Goal: Task Accomplishment & Management: Manage account settings

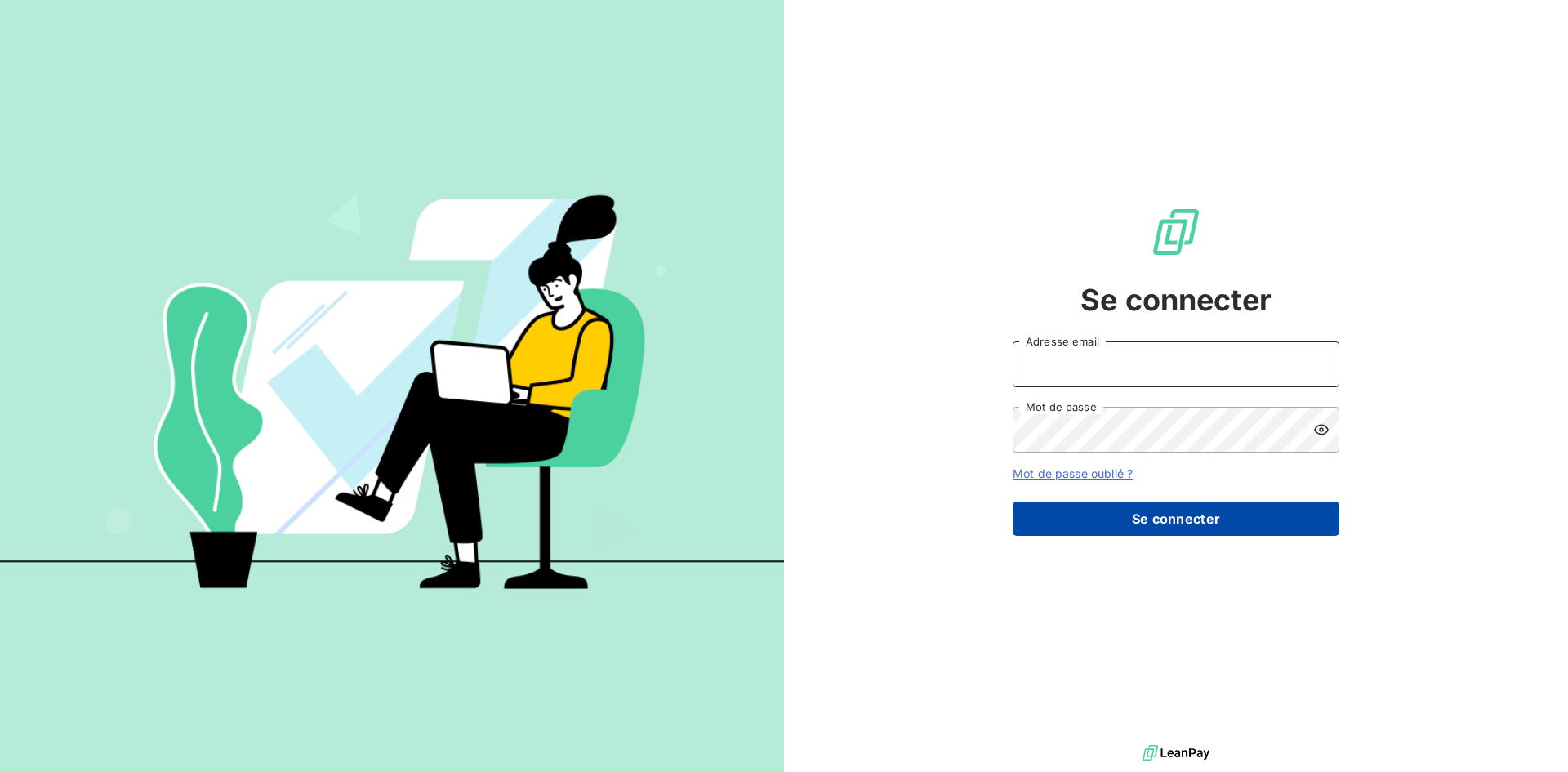
type input "[EMAIL_ADDRESS][DOMAIN_NAME]"
click at [1170, 517] on button "Se connecter" at bounding box center [1175, 519] width 327 height 34
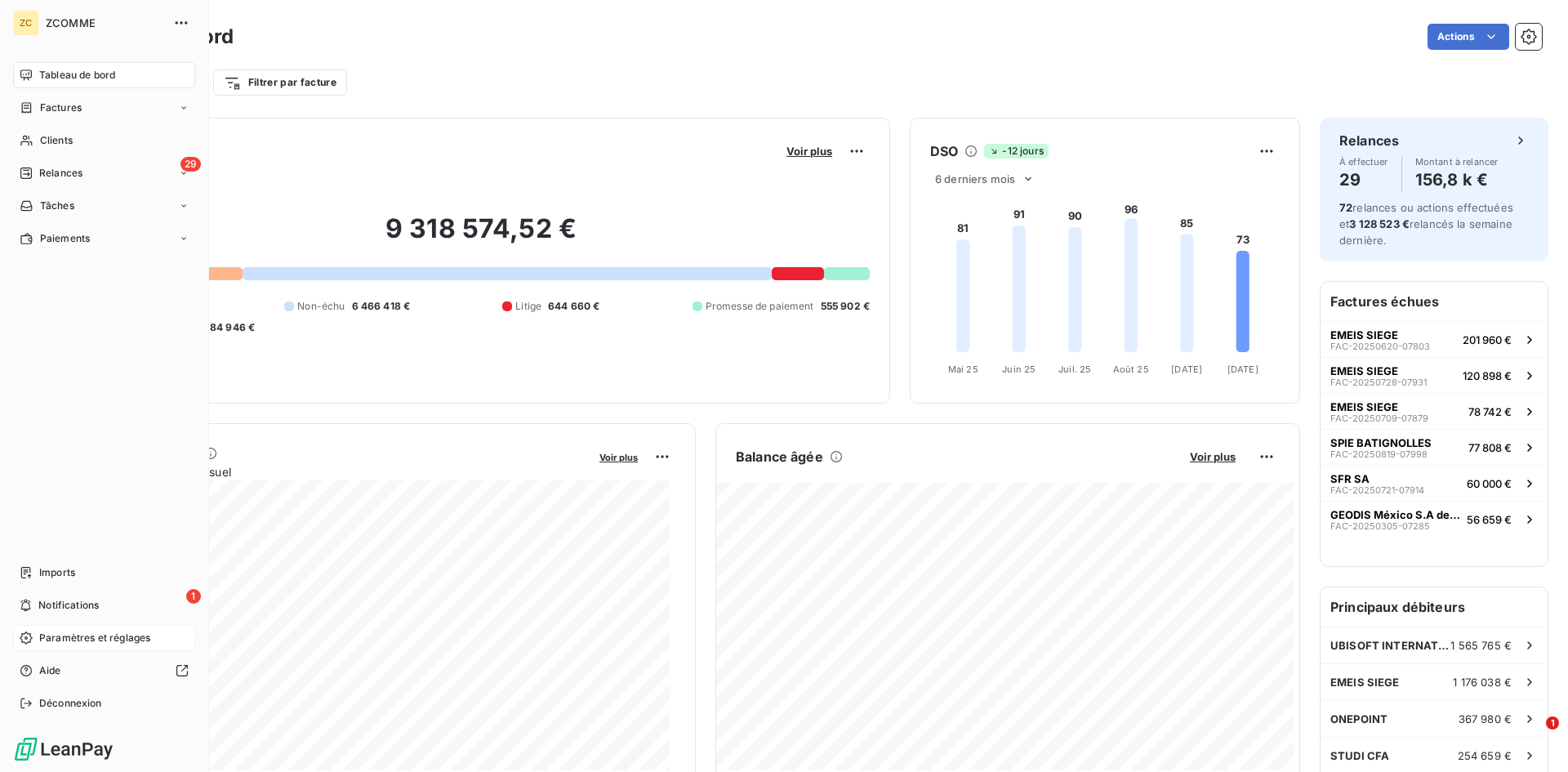
click at [39, 643] on span "Paramètres et réglages" at bounding box center [94, 638] width 111 height 14
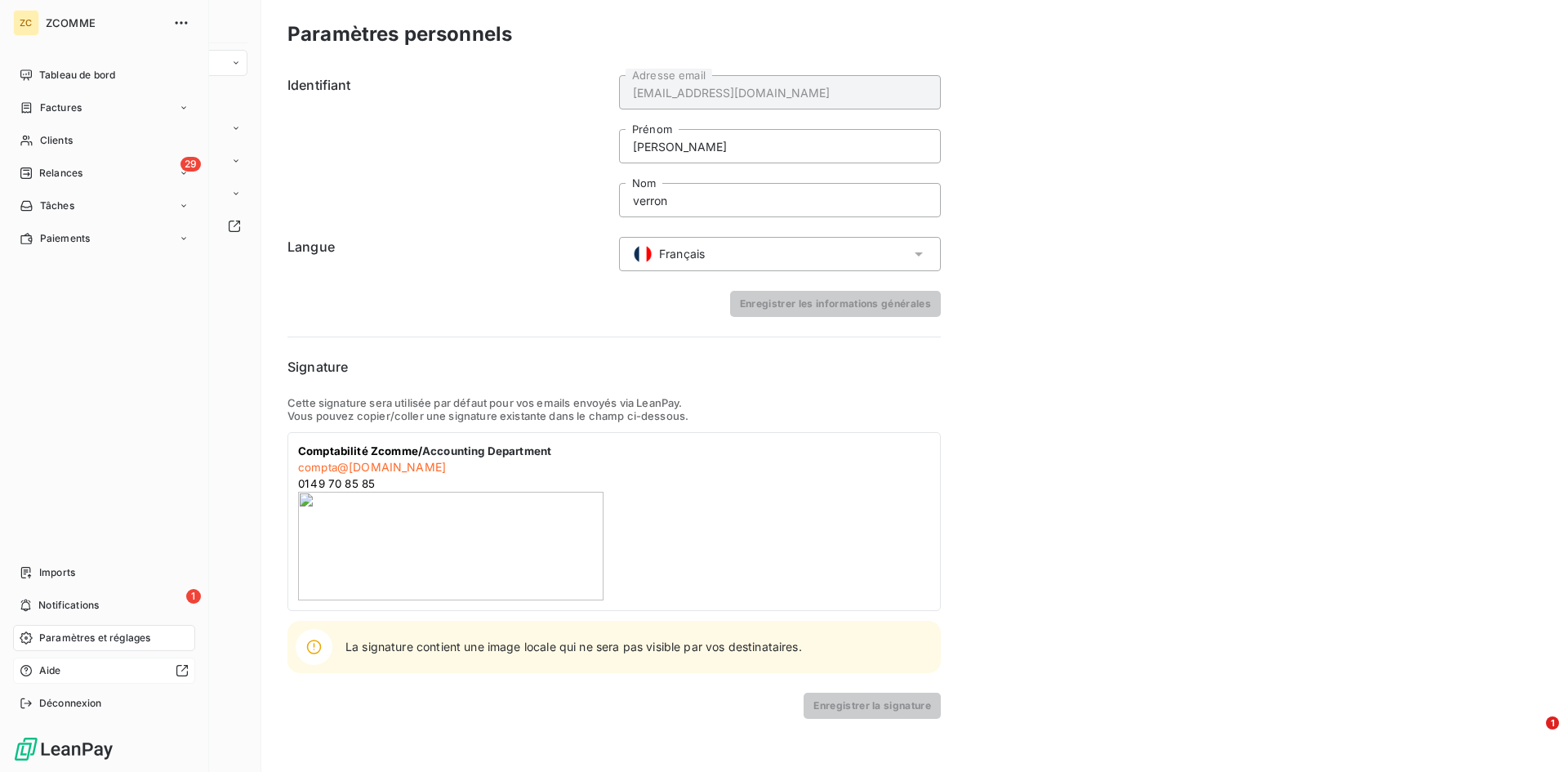
click at [74, 670] on div at bounding box center [128, 671] width 121 height 13
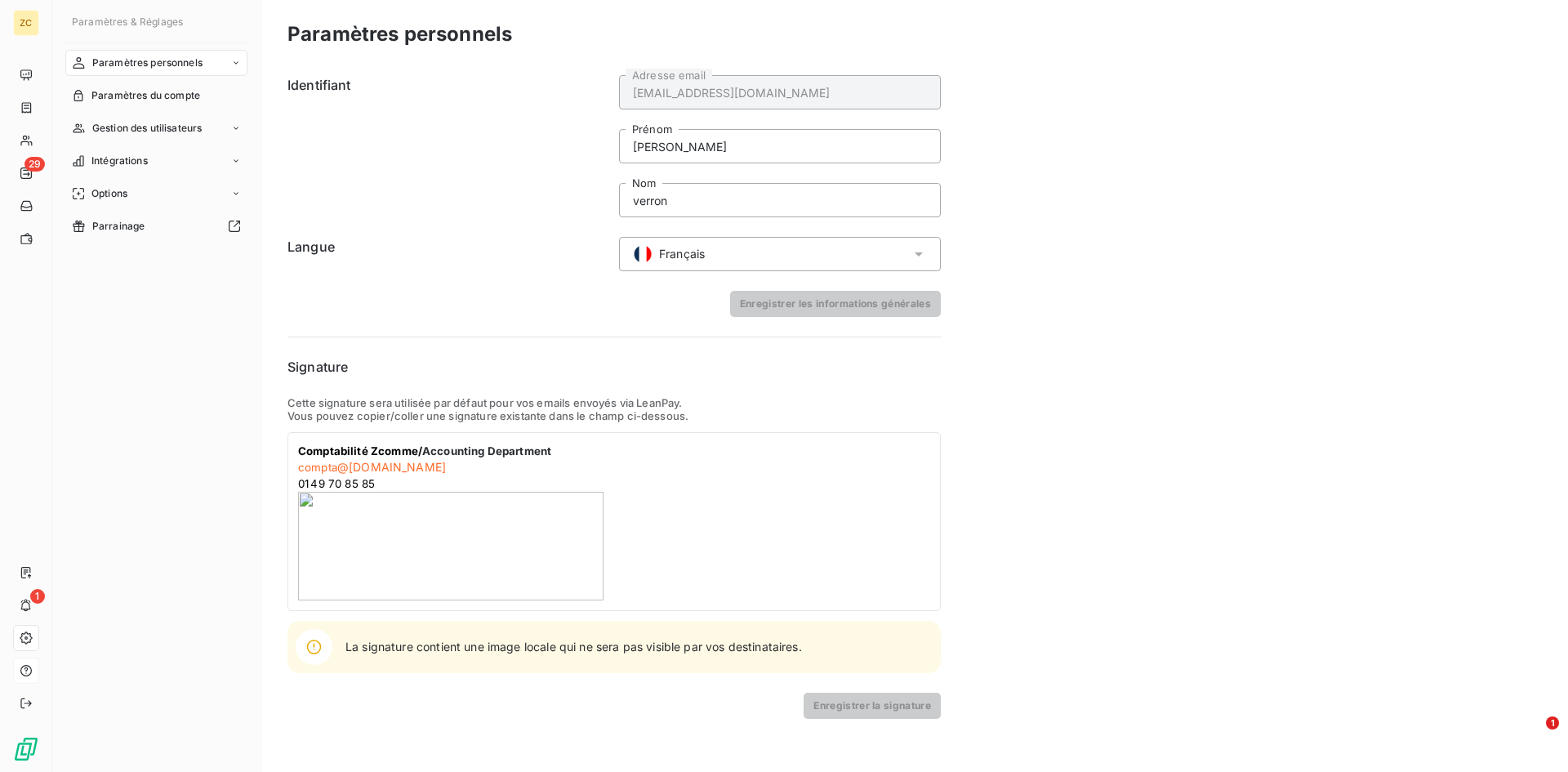
click at [92, 21] on span "Paramètres & Réglages" at bounding box center [127, 22] width 111 height 13
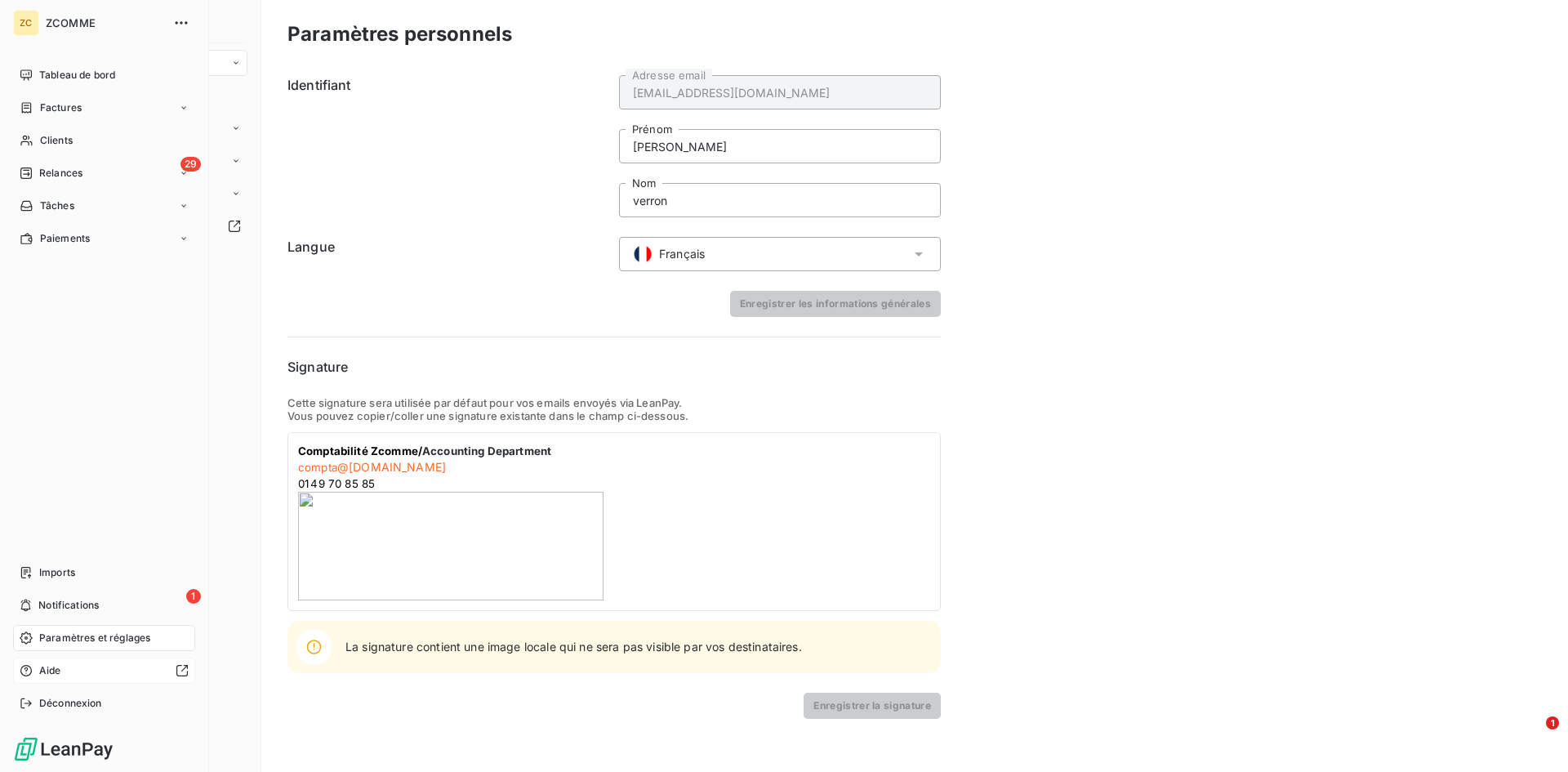
click at [28, 24] on div "ZC" at bounding box center [25, 23] width 26 height 26
click at [180, 22] on icon "button" at bounding box center [181, 22] width 13 height 3
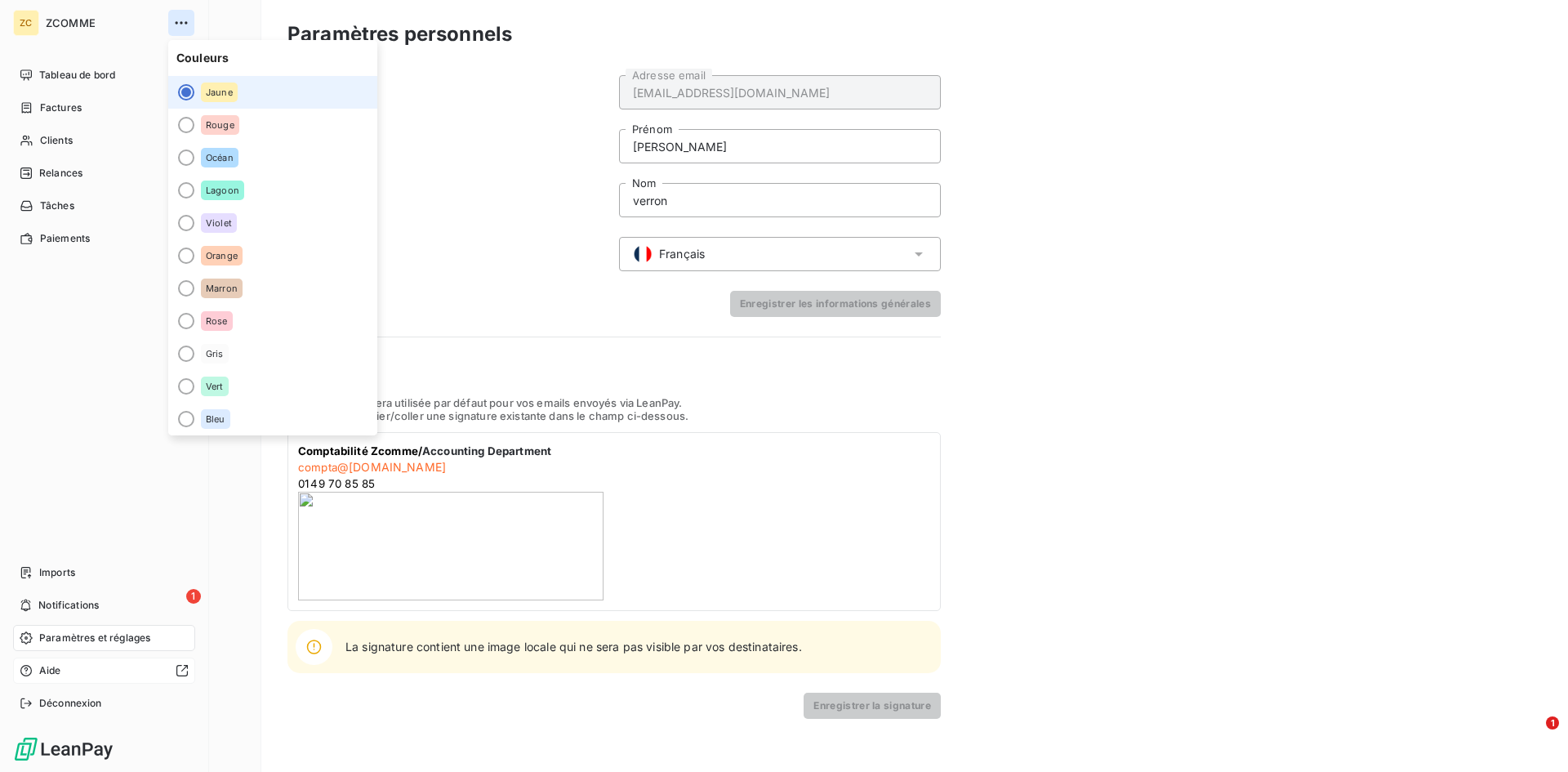
drag, startPoint x: 183, startPoint y: 24, endPoint x: 155, endPoint y: 43, distance: 33.8
click at [183, 25] on icon "button" at bounding box center [181, 23] width 16 height 16
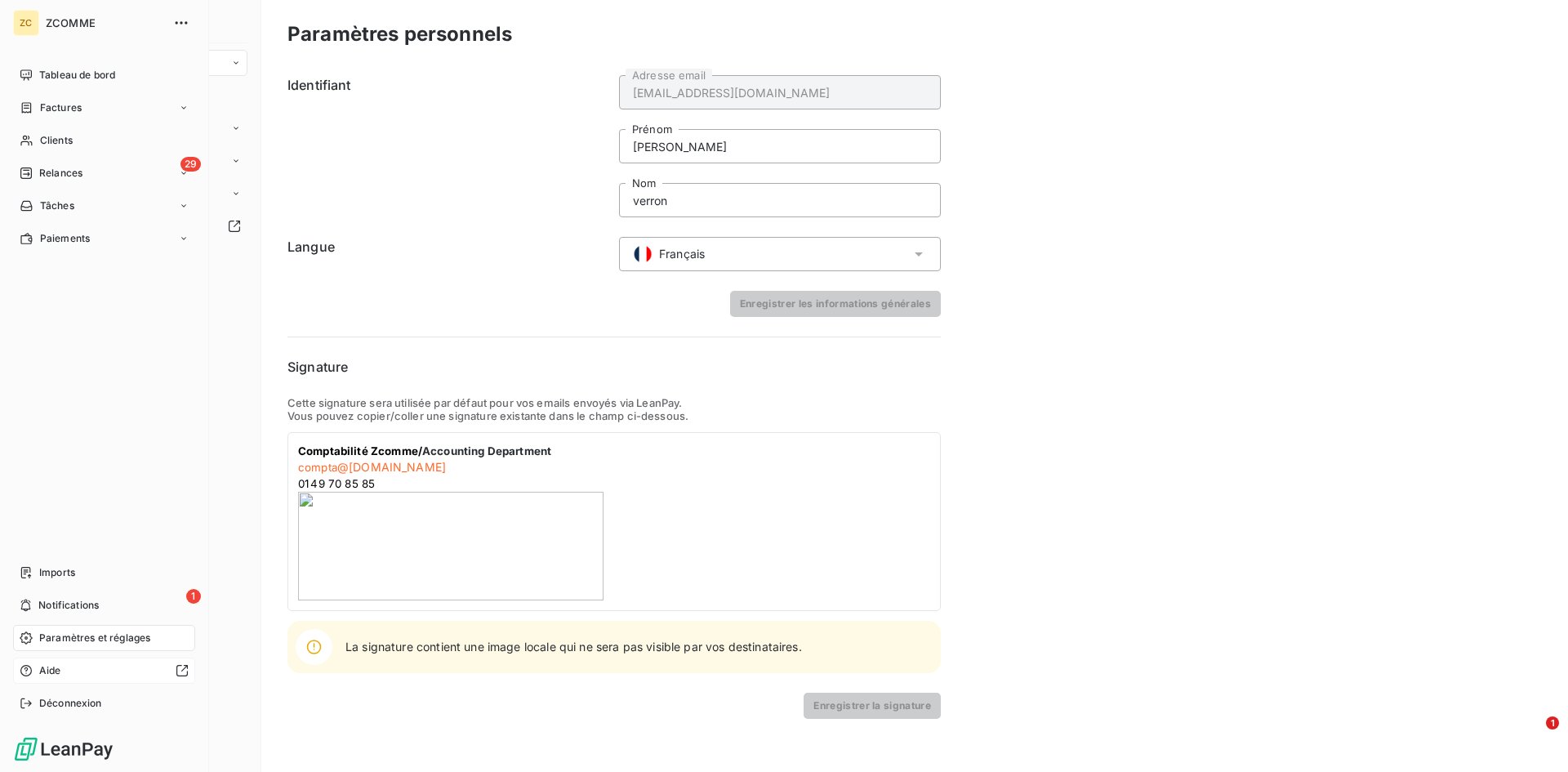
click at [164, 22] on div "ZCOMME" at bounding box center [120, 23] width 148 height 26
click at [179, 24] on icon "button" at bounding box center [181, 23] width 16 height 16
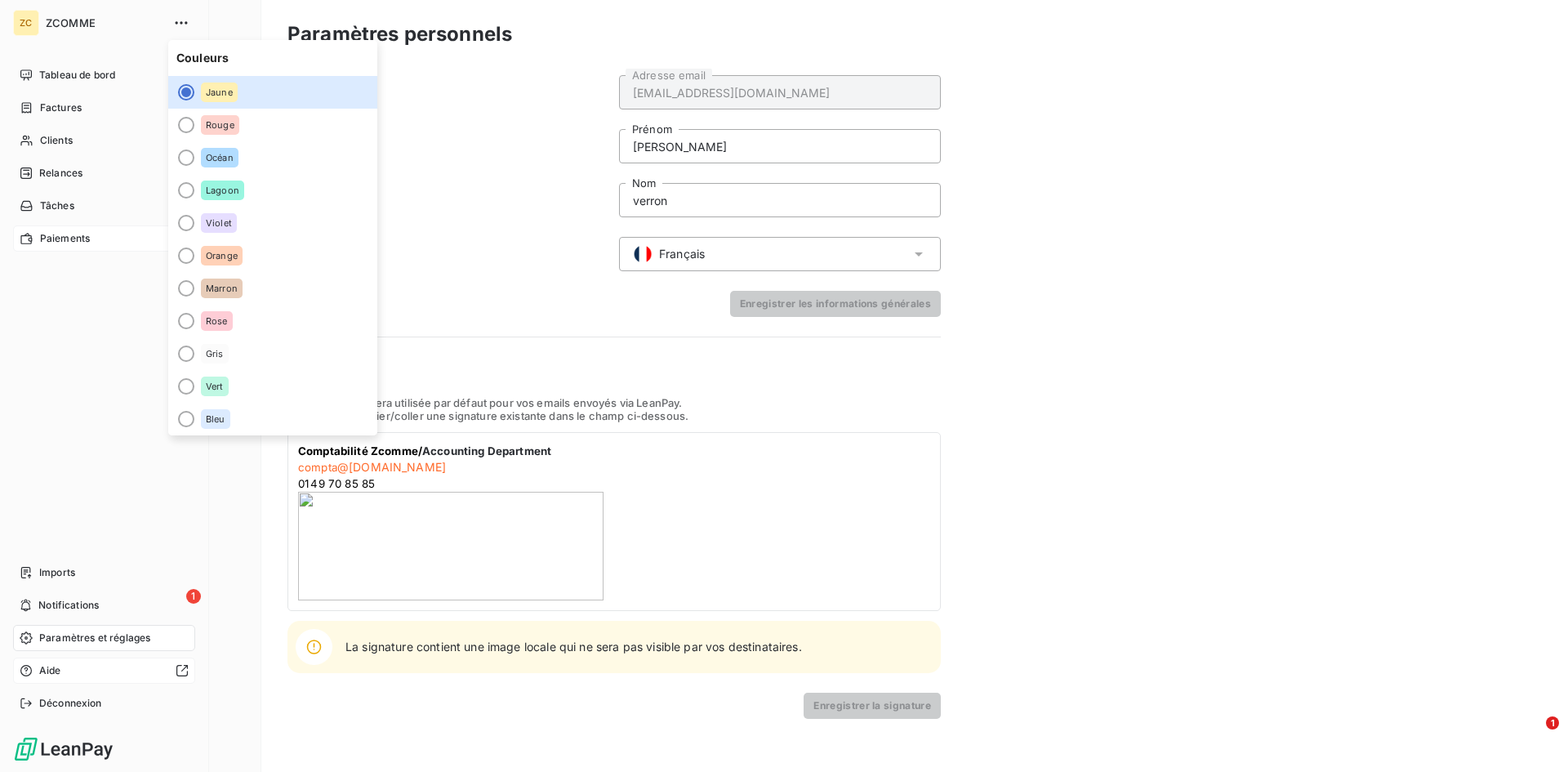
drag, startPoint x: 108, startPoint y: 330, endPoint x: 80, endPoint y: 243, distance: 91.4
click at [108, 331] on div "Tableau de bord Factures Clients 29 Relances Tâches Paiements Imports 1 Notific…" at bounding box center [103, 389] width 182 height 654
click at [88, 76] on span "Tableau de bord" at bounding box center [77, 75] width 76 height 14
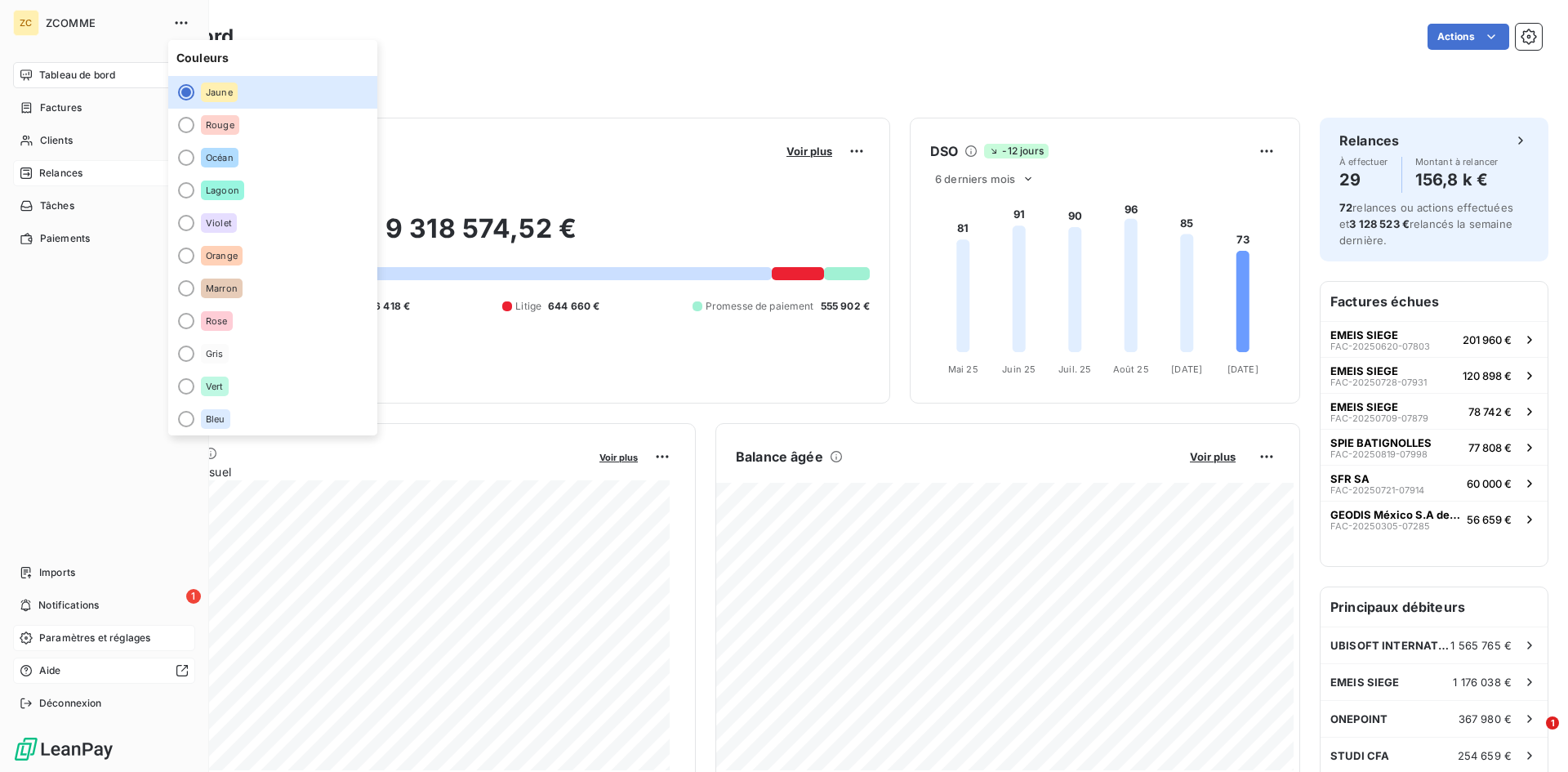
click at [62, 168] on span "Relances" at bounding box center [61, 173] width 43 height 14
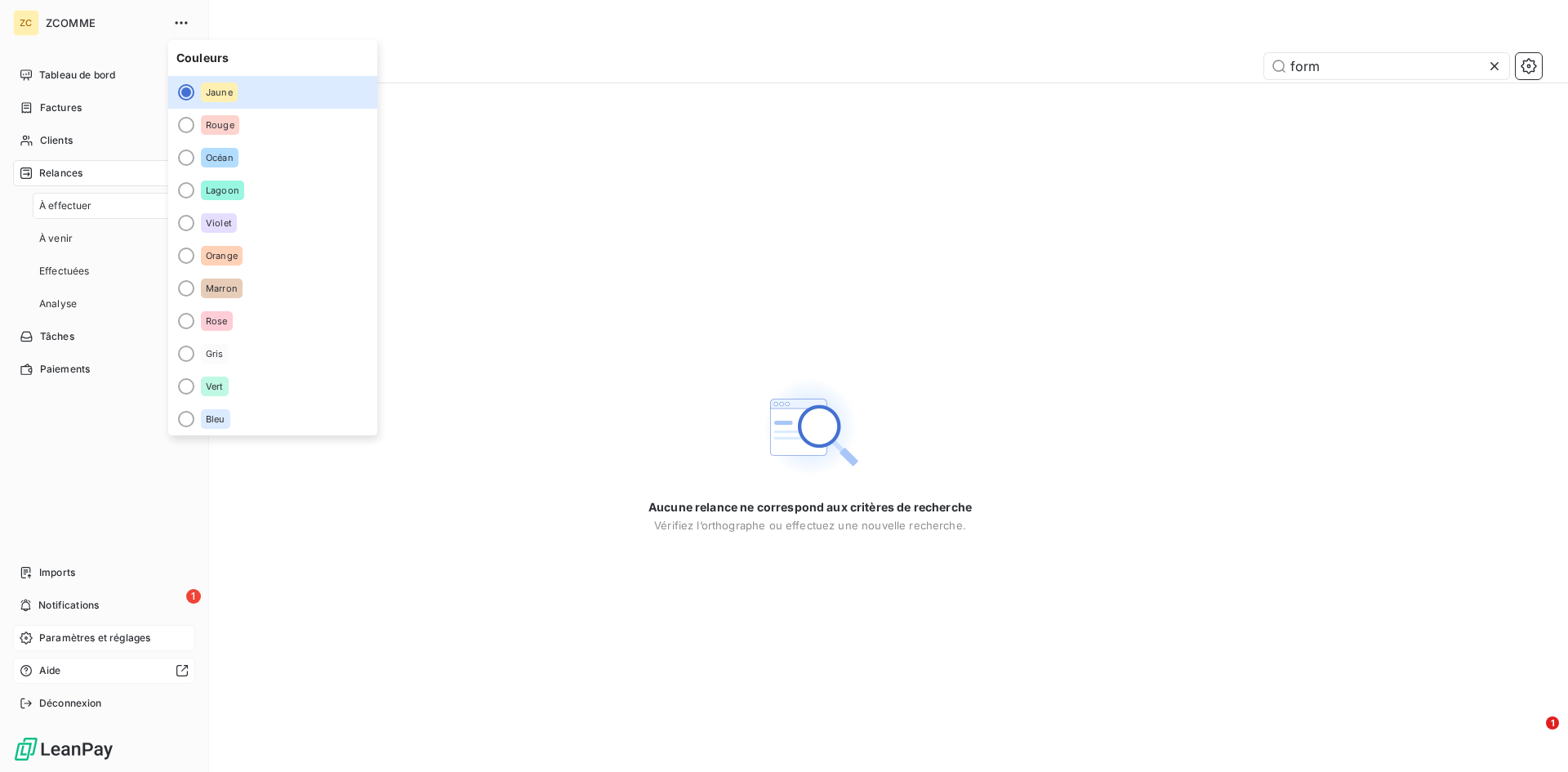
click at [71, 175] on span "Relances" at bounding box center [61, 173] width 43 height 14
click at [102, 639] on span "Paramètres et réglages" at bounding box center [94, 638] width 111 height 14
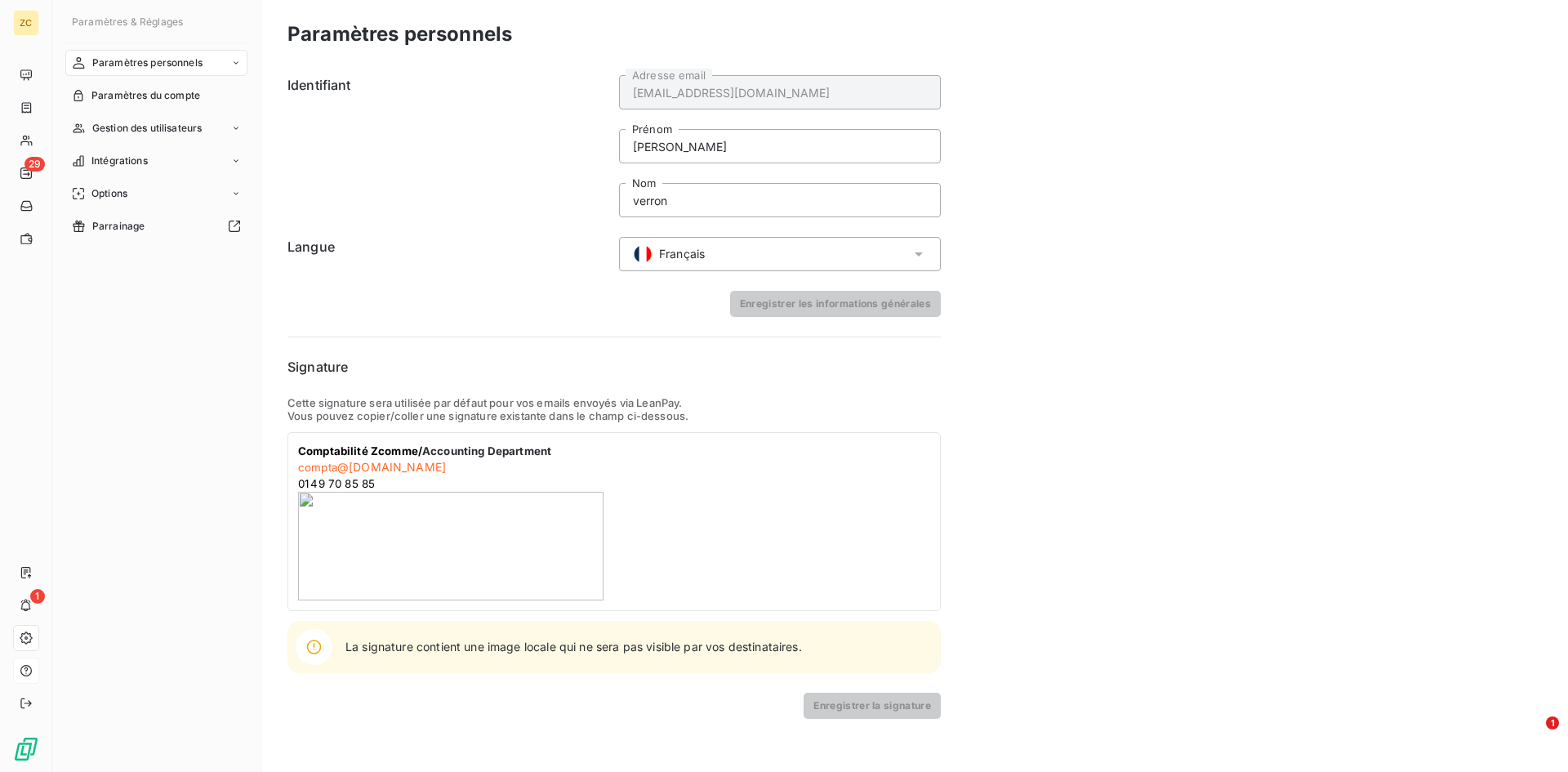
click at [239, 63] on icon at bounding box center [235, 62] width 10 height 10
click at [171, 96] on span "Paramètres du compte" at bounding box center [146, 95] width 109 height 14
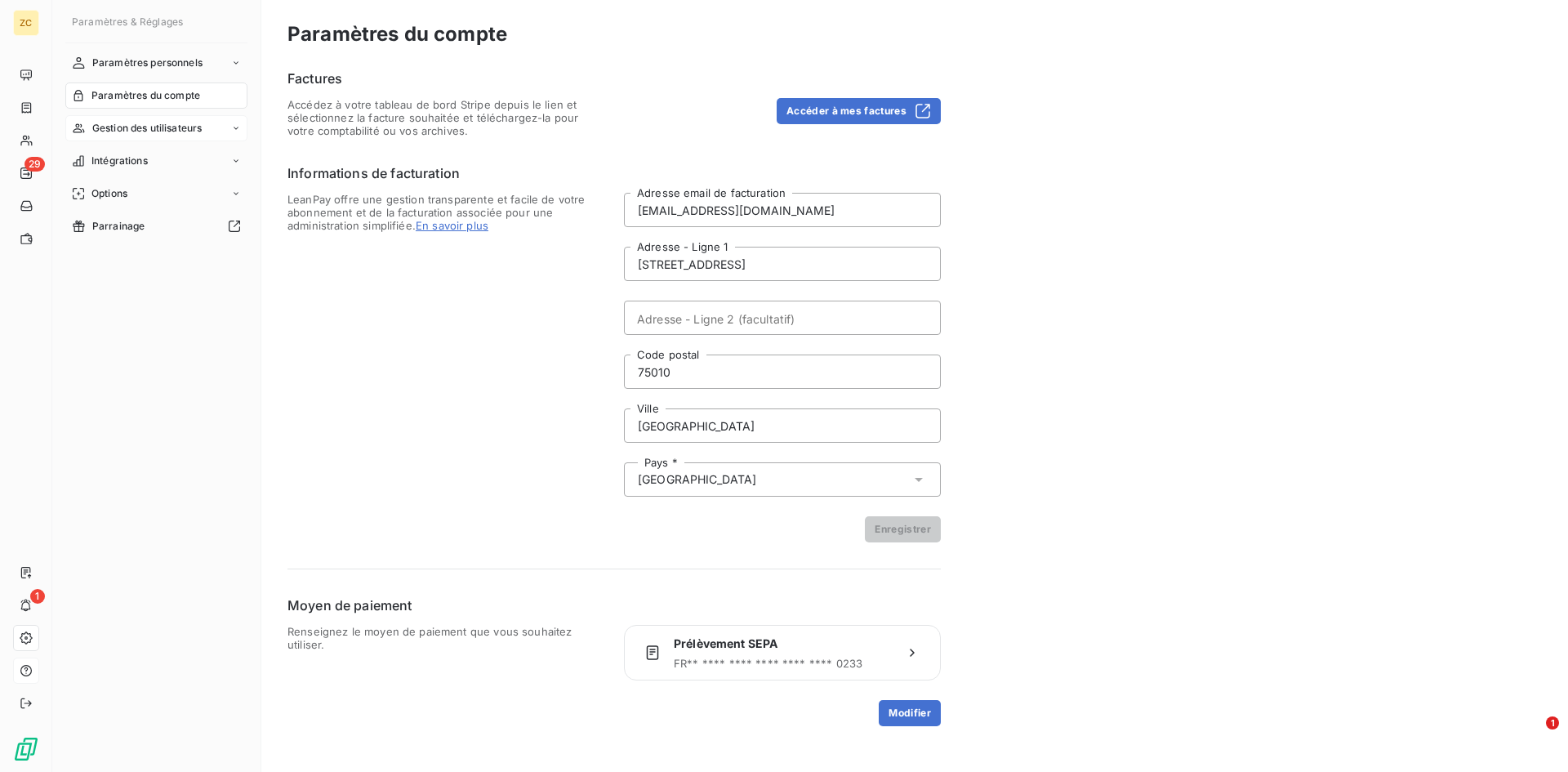
click at [172, 127] on span "Gestion des utilisateurs" at bounding box center [147, 129] width 110 height 14
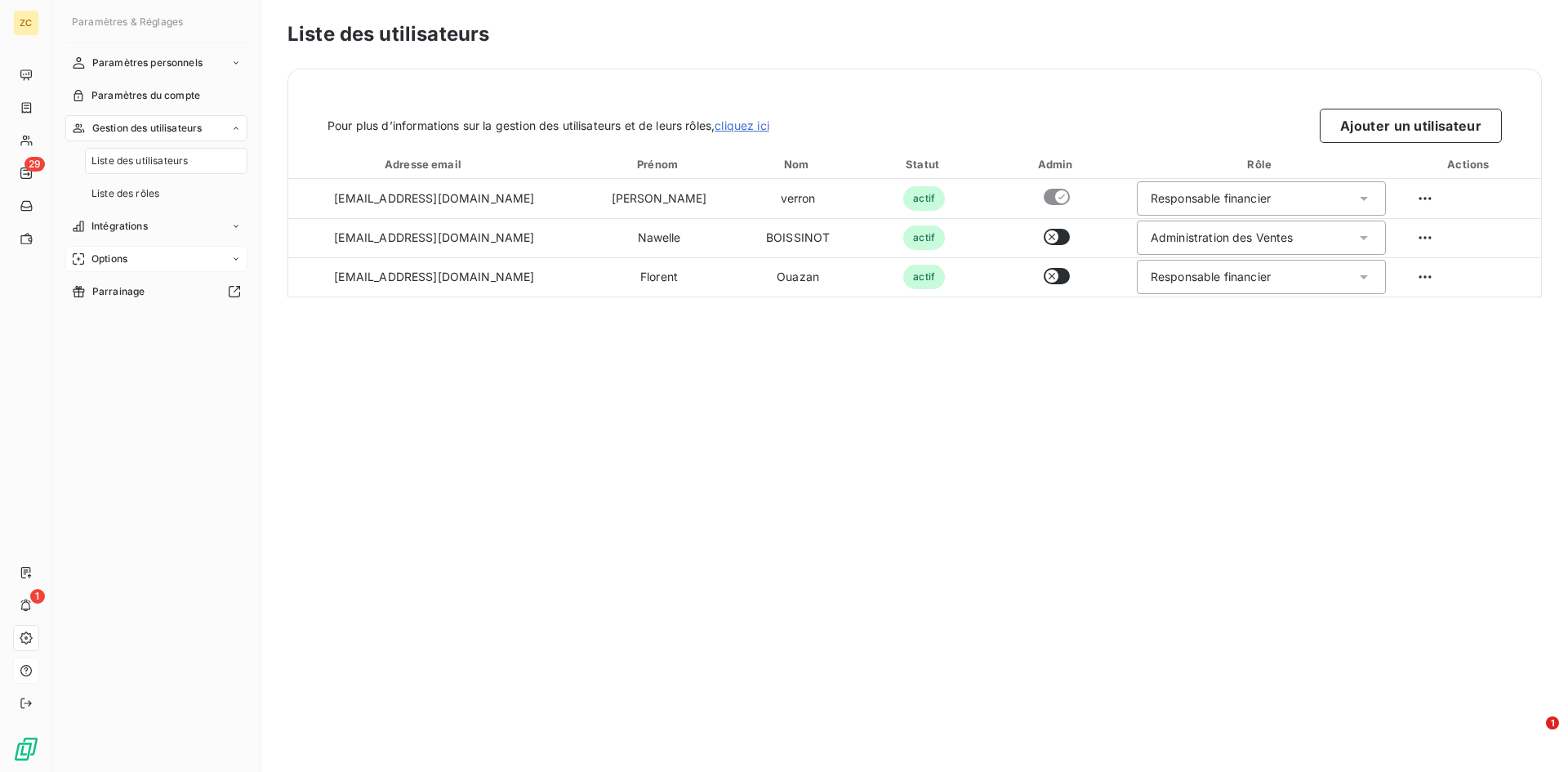
click at [135, 256] on div "Options" at bounding box center [156, 259] width 182 height 26
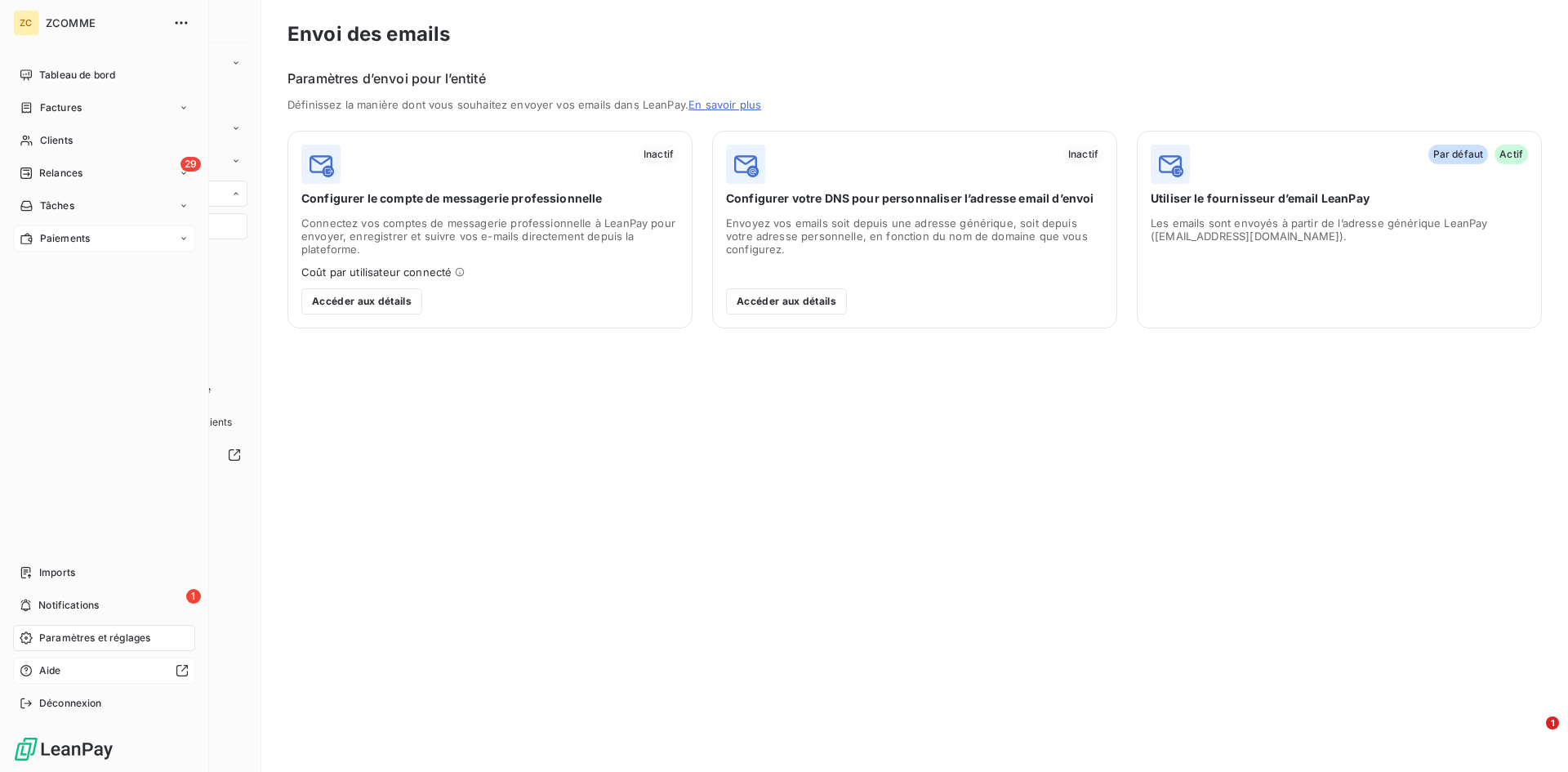
click at [187, 236] on icon at bounding box center [184, 238] width 10 height 10
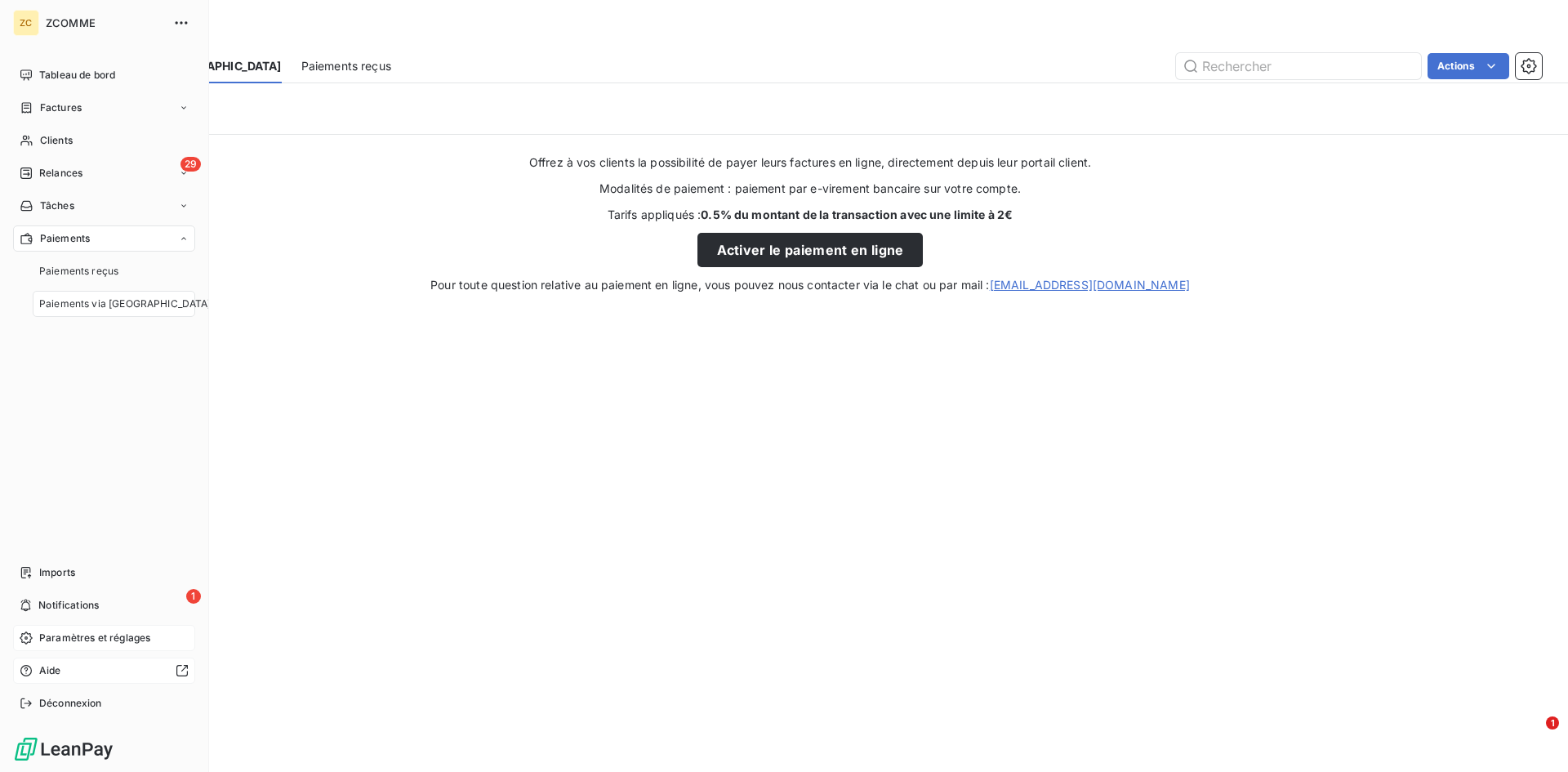
click at [90, 414] on div "Tableau de bord Factures Clients 29 Relances Tâches Paiements Paiements reçus P…" at bounding box center [103, 389] width 182 height 654
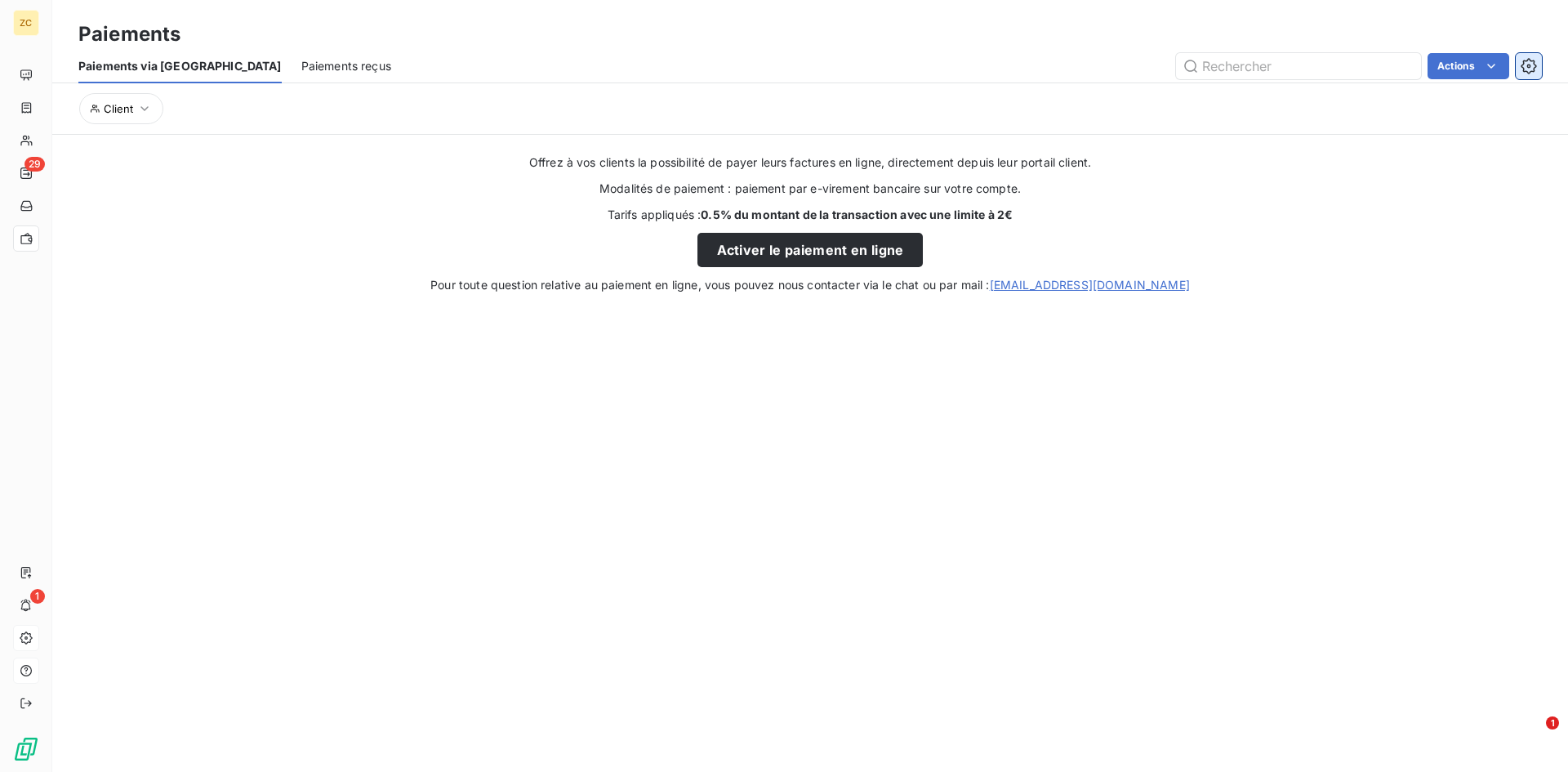
click at [1521, 71] on button "button" at bounding box center [1528, 66] width 26 height 26
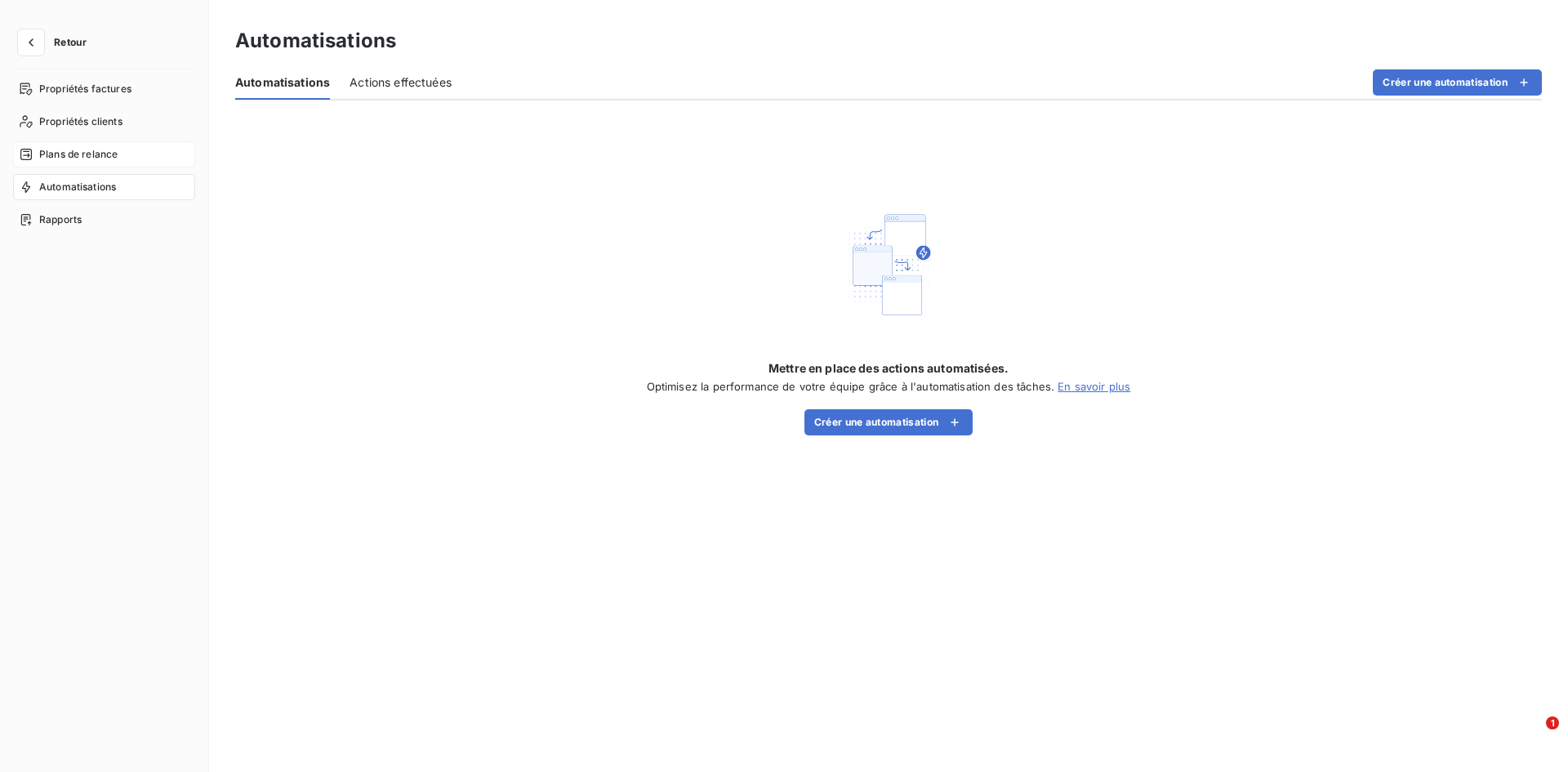
click at [73, 153] on span "Plans de relance" at bounding box center [78, 154] width 79 height 14
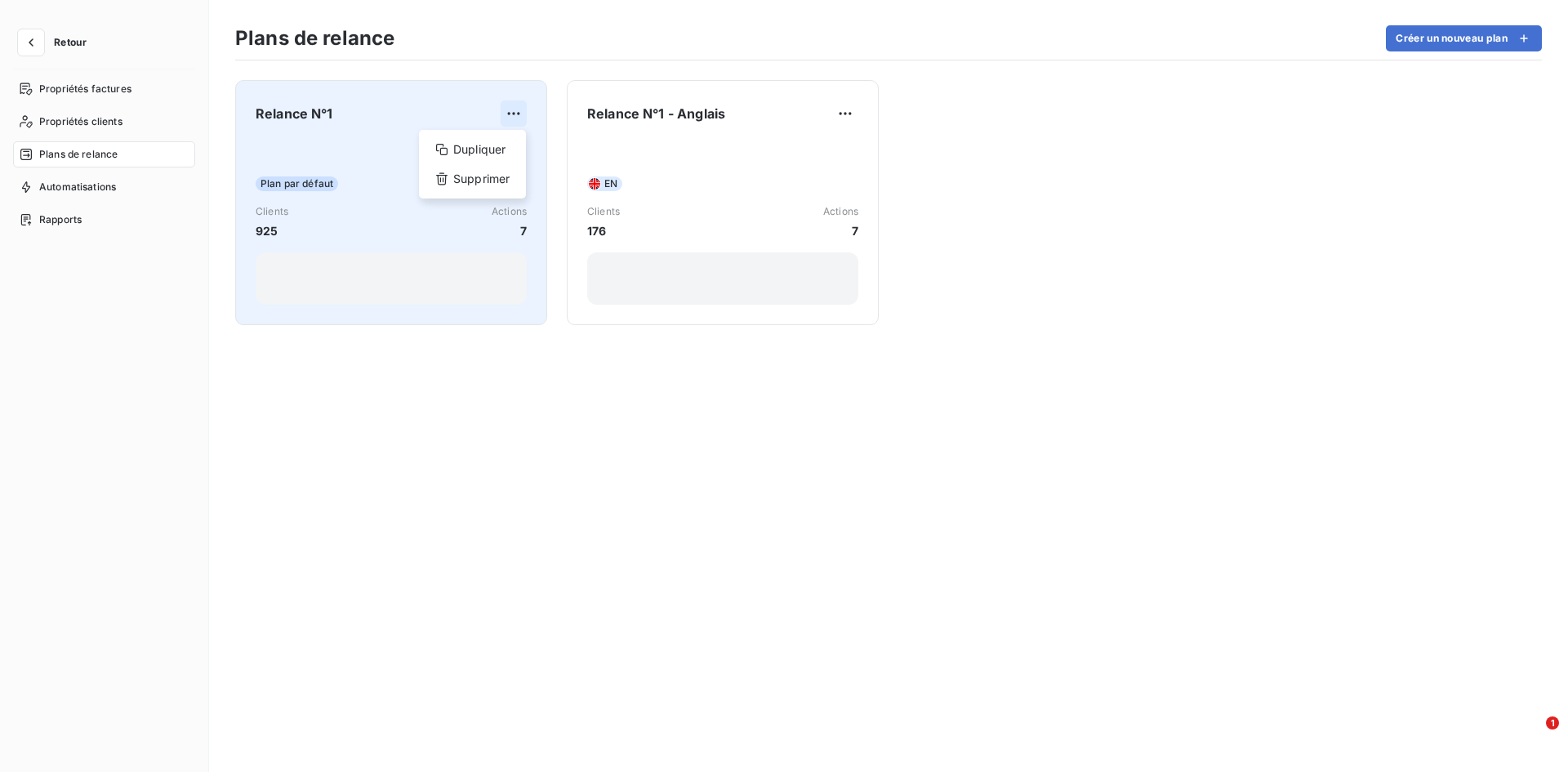
click at [512, 112] on html "Retour Propriétés factures Propriétés clients Plans de relance Automatisations …" at bounding box center [784, 386] width 1568 height 772
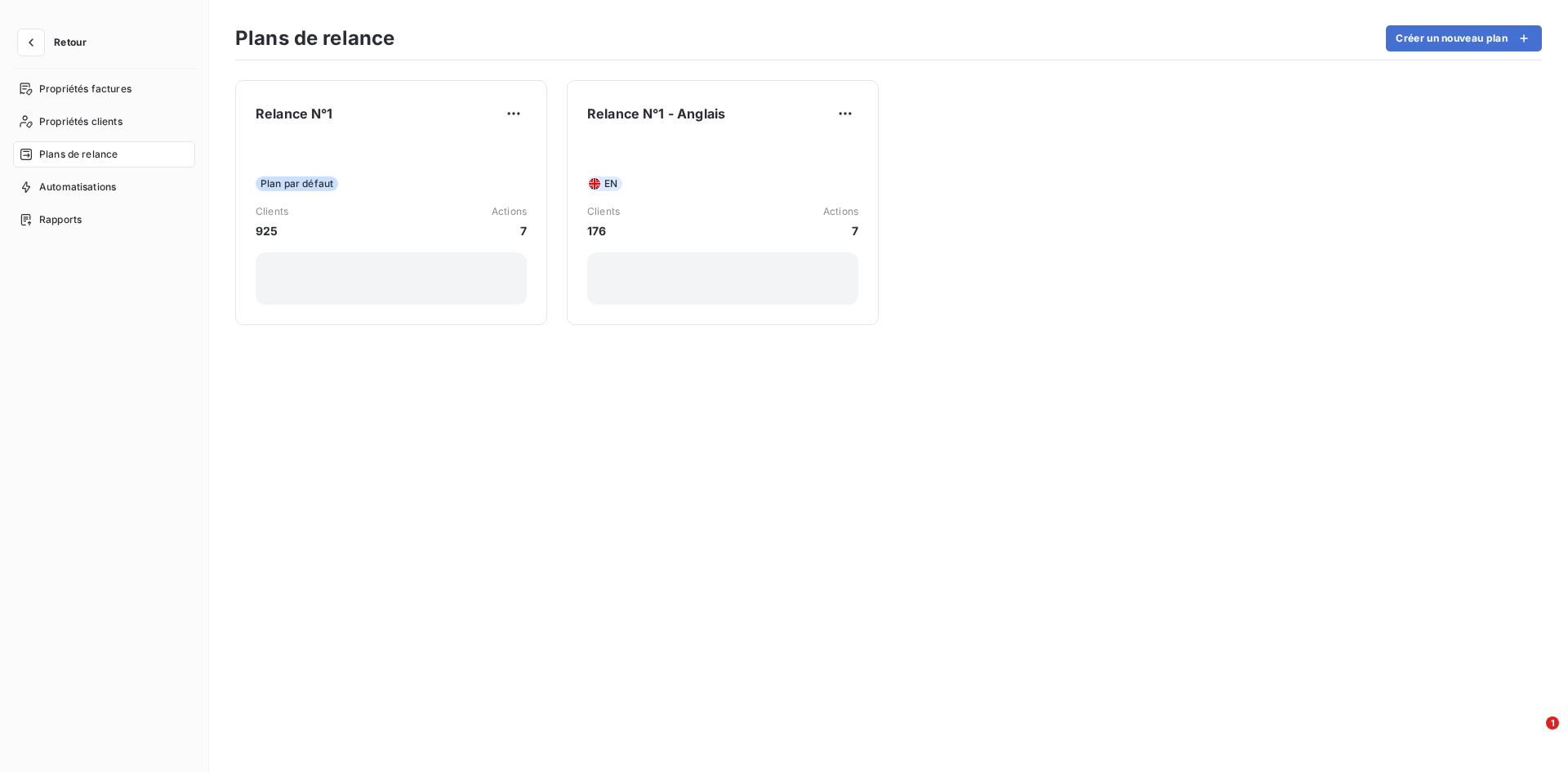
click at [338, 529] on html "Retour Propriétés factures Propriétés clients Plans de relance Automatisations …" at bounding box center [784, 386] width 1568 height 772
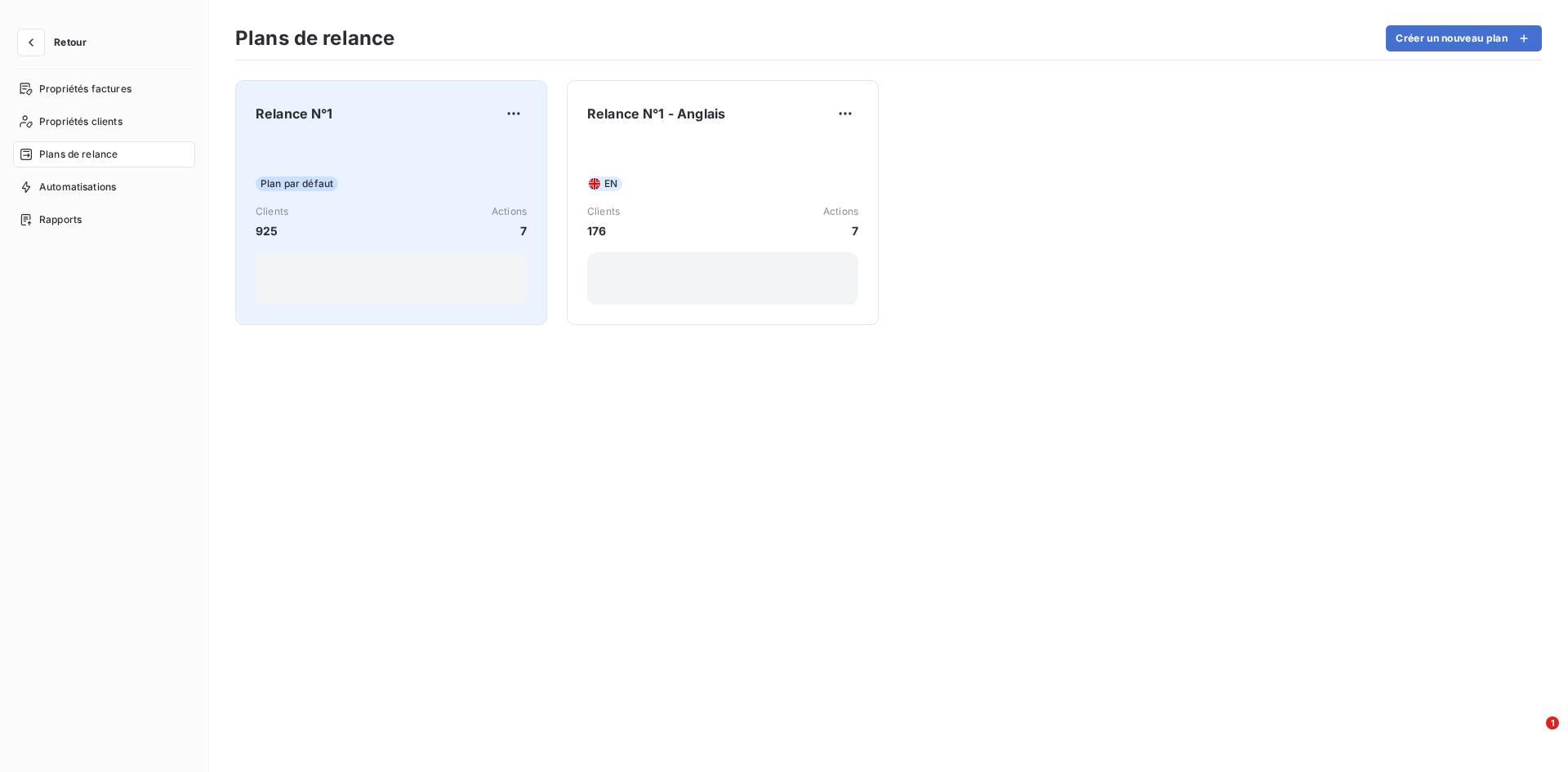
click at [507, 211] on span "Actions" at bounding box center [508, 212] width 35 height 14
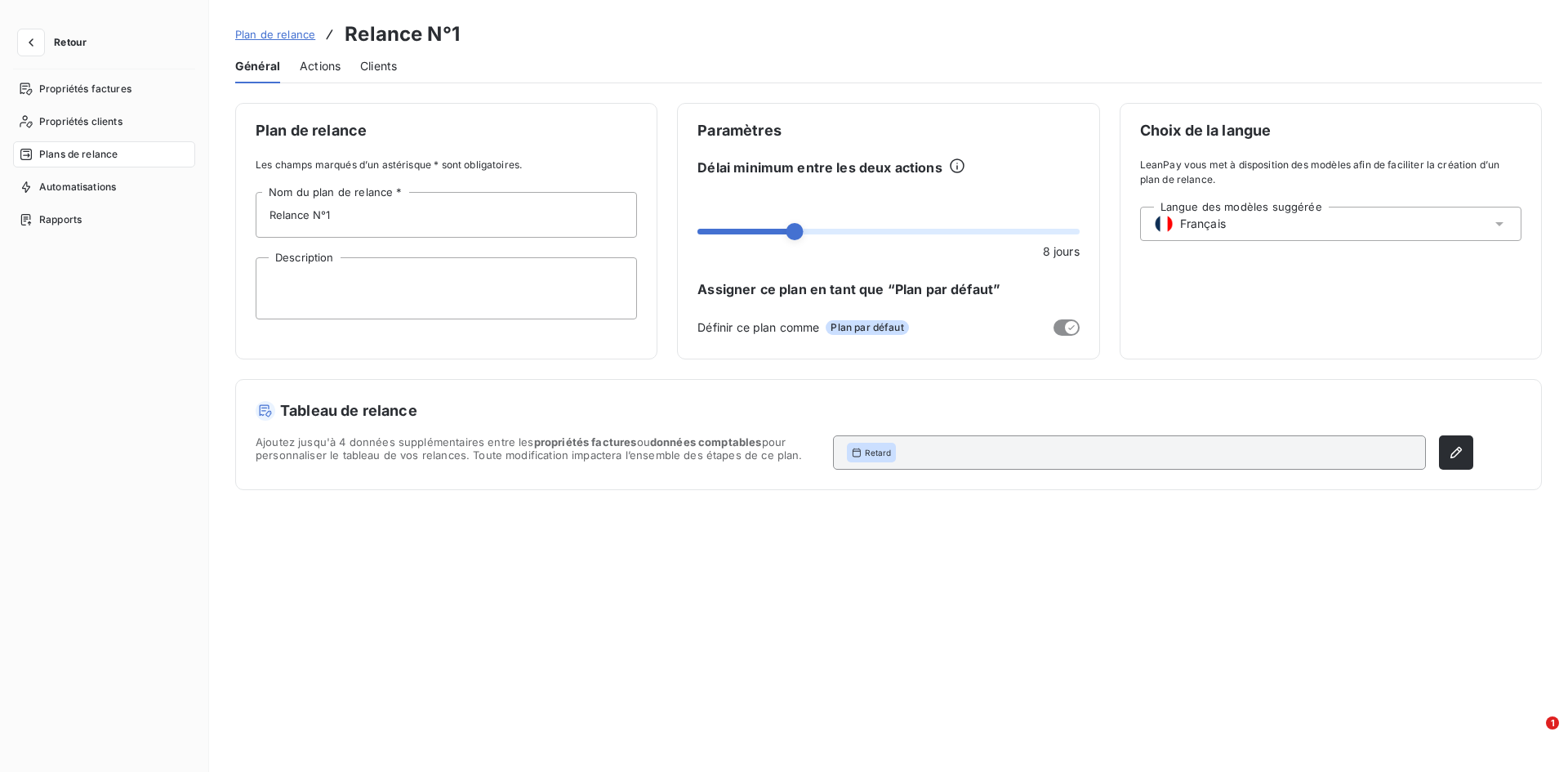
click at [322, 66] on span "Actions" at bounding box center [319, 66] width 41 height 16
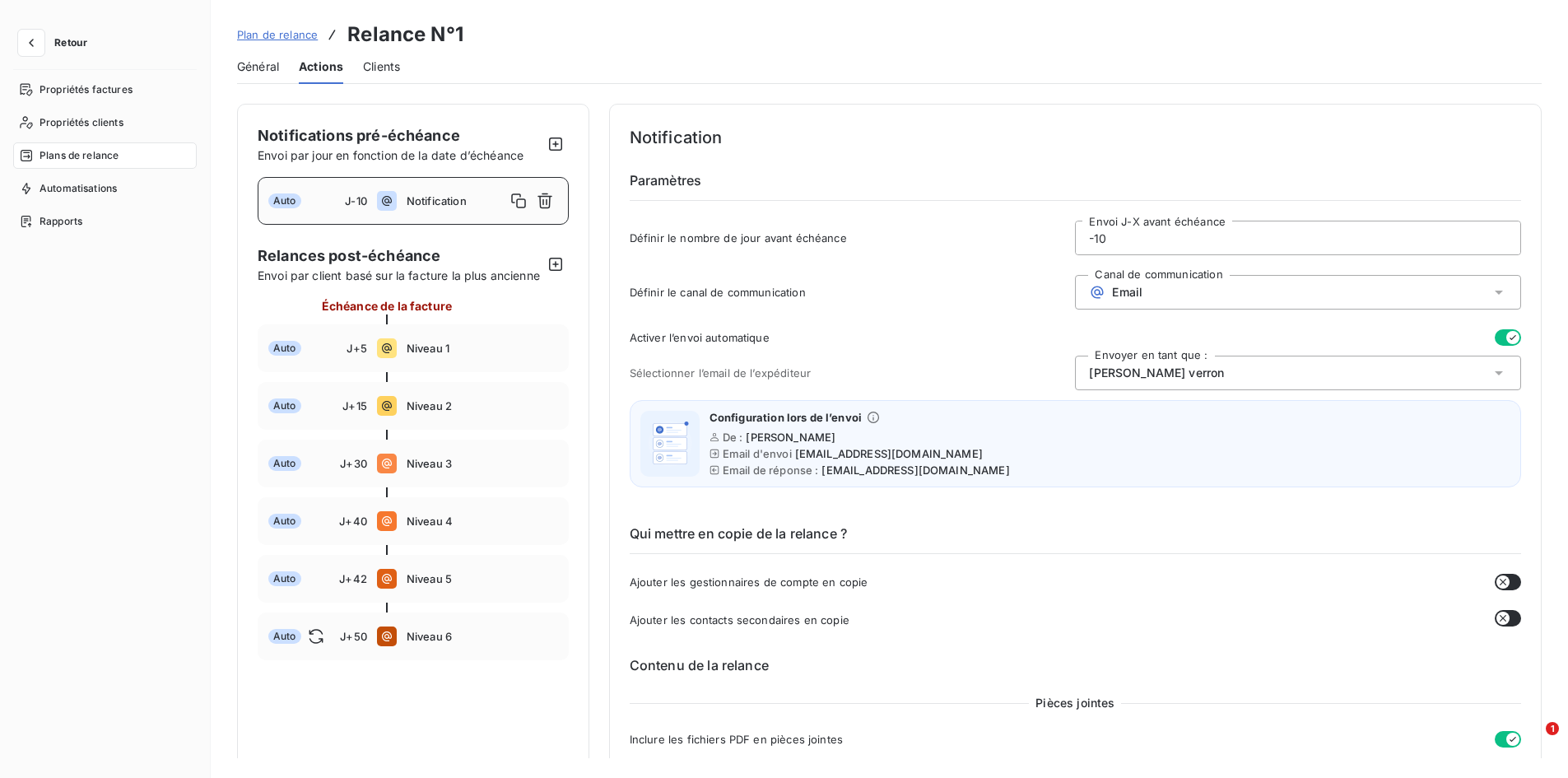
click at [442, 201] on span "Notification" at bounding box center [456, 201] width 99 height 13
drag, startPoint x: 462, startPoint y: 134, endPoint x: 250, endPoint y: 136, distance: 212.0
copy span "Notifications pré-échéance"
click at [354, 200] on span "J-10" at bounding box center [356, 201] width 22 height 13
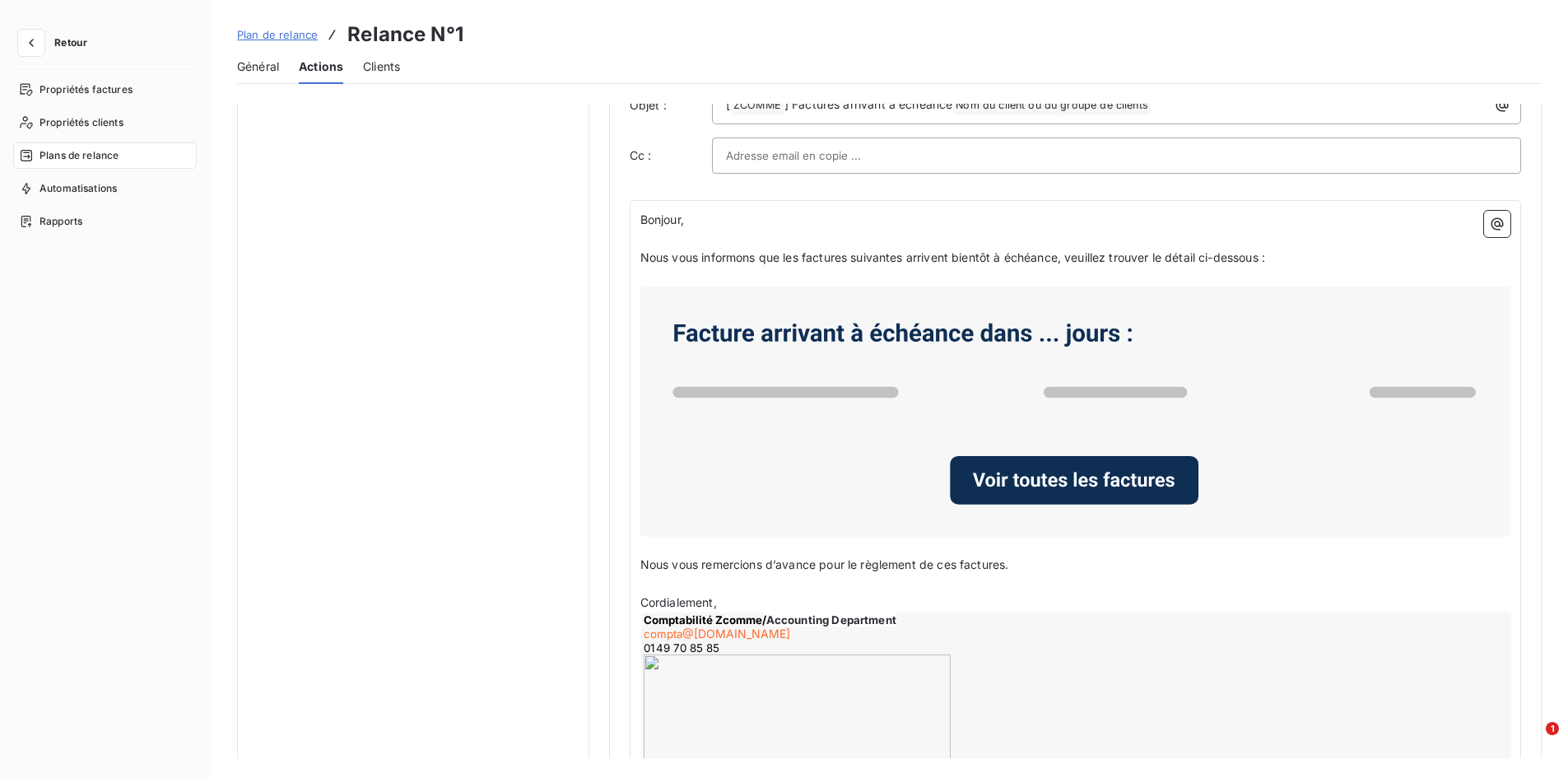
scroll to position [906, 0]
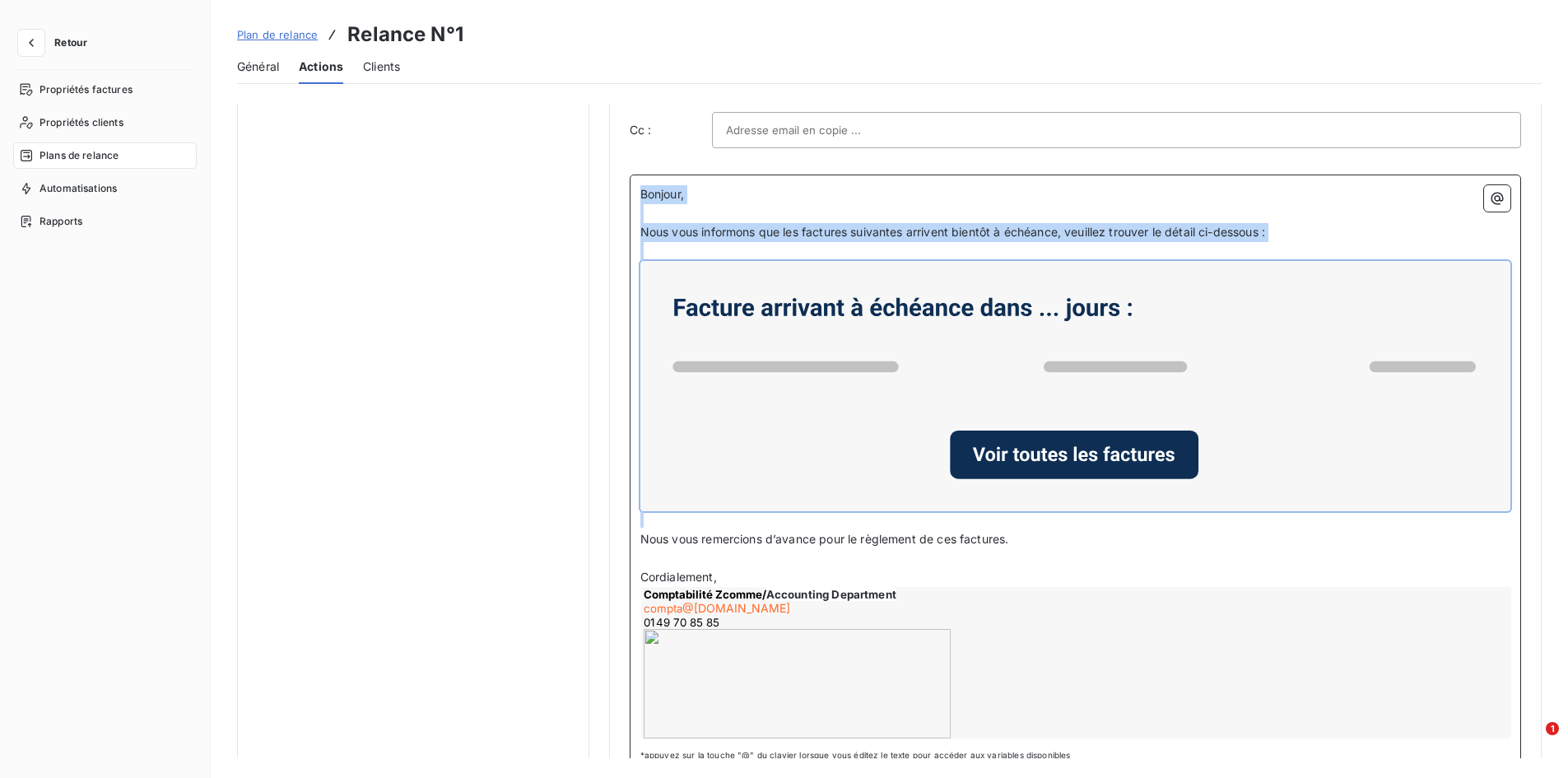
drag, startPoint x: 640, startPoint y: 198, endPoint x: 1318, endPoint y: 538, distance: 758.5
click at [1442, 527] on div "Bonjour, ﻿ Nous vous informons que les factures suivantes arrivent bientôt à éc…" at bounding box center [1075, 463] width 870 height 557
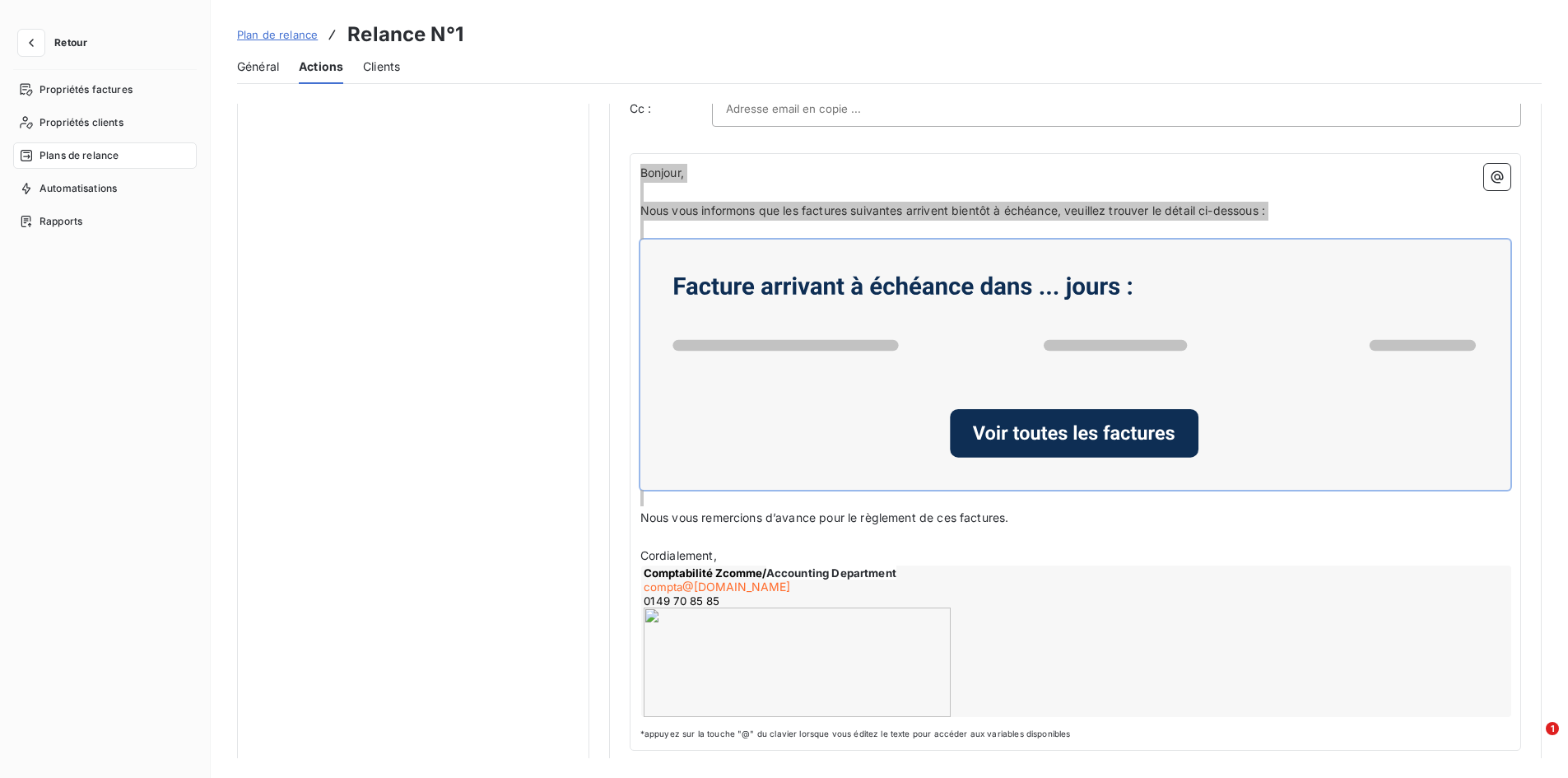
scroll to position [939, 0]
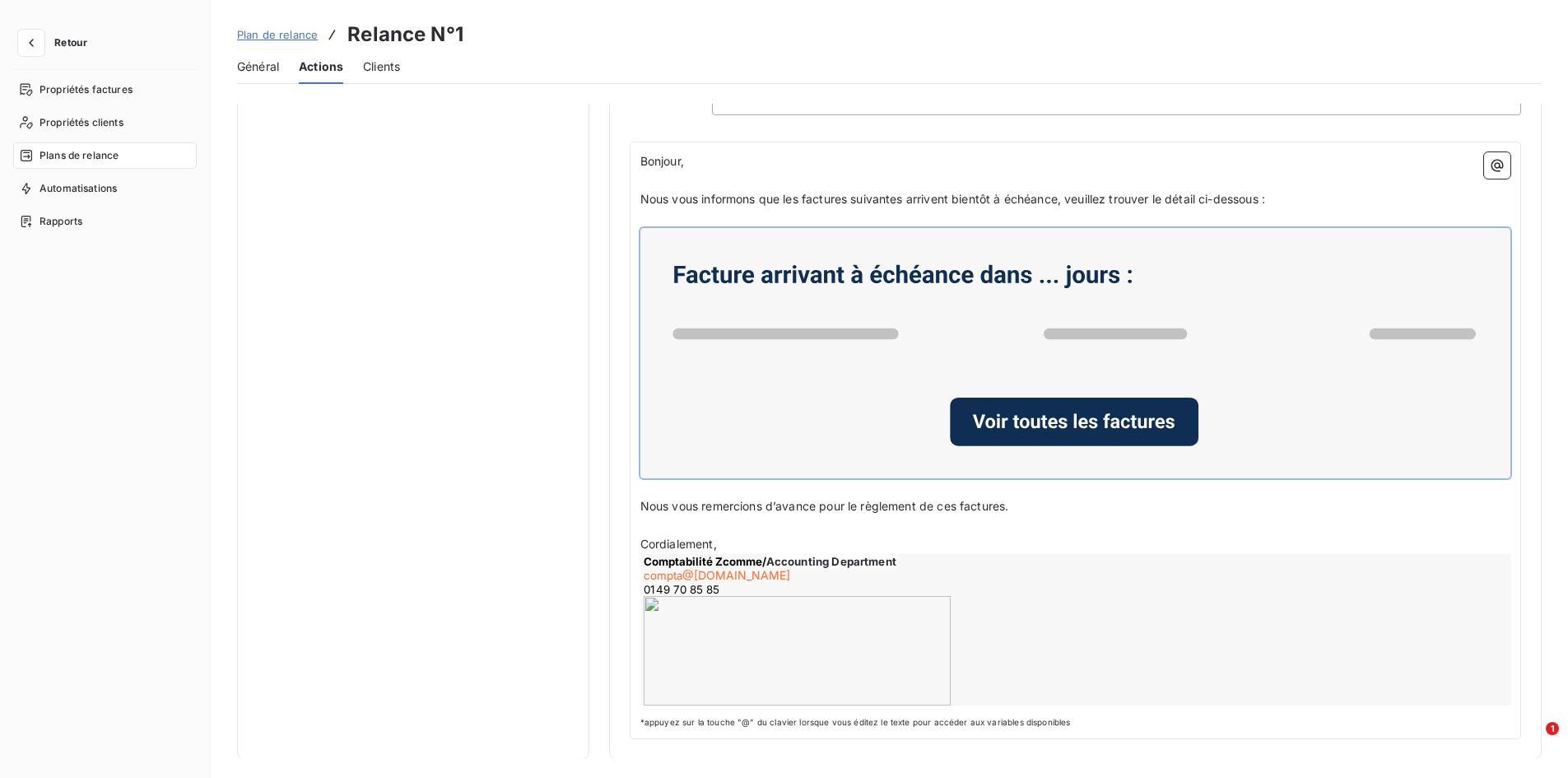
drag, startPoint x: 486, startPoint y: 302, endPoint x: 492, endPoint y: 317, distance: 16.2
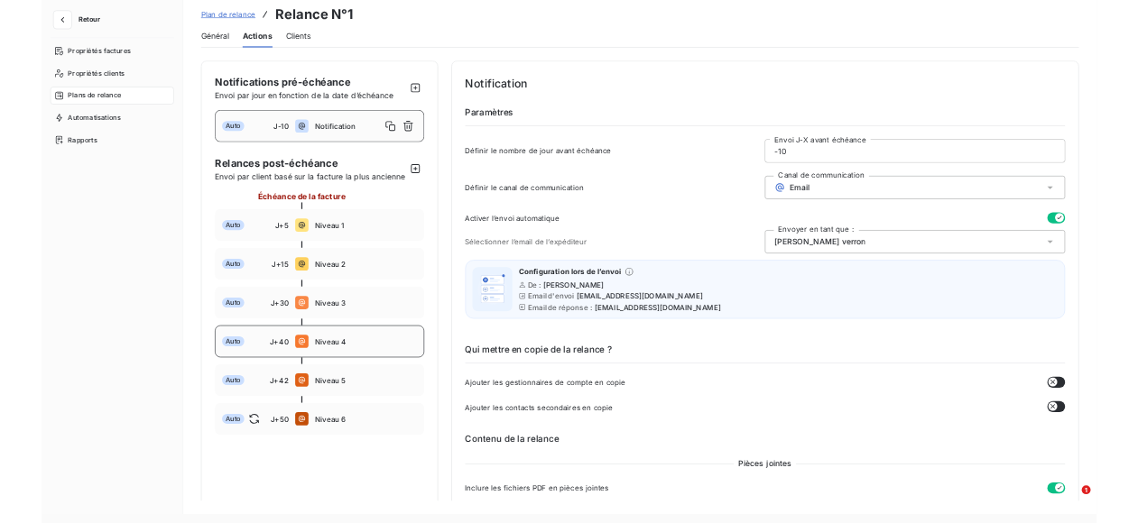
scroll to position [0, 0]
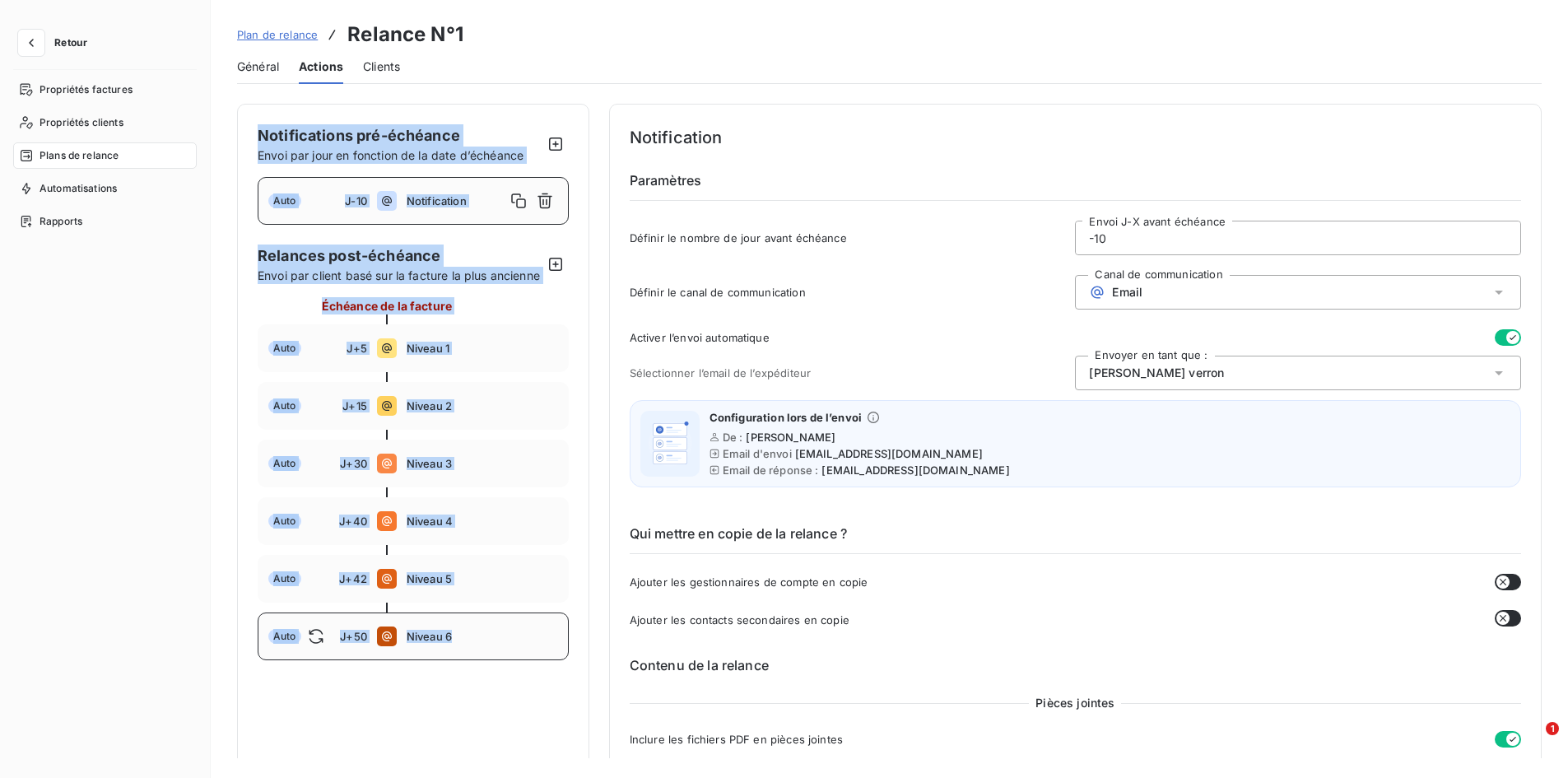
drag, startPoint x: 258, startPoint y: 130, endPoint x: 535, endPoint y: 659, distance: 597.1
copy div "Notifications pré-échéance Envoi par jour en fonction de la date d’échéance Aut…"
